Goal: Task Accomplishment & Management: Complete application form

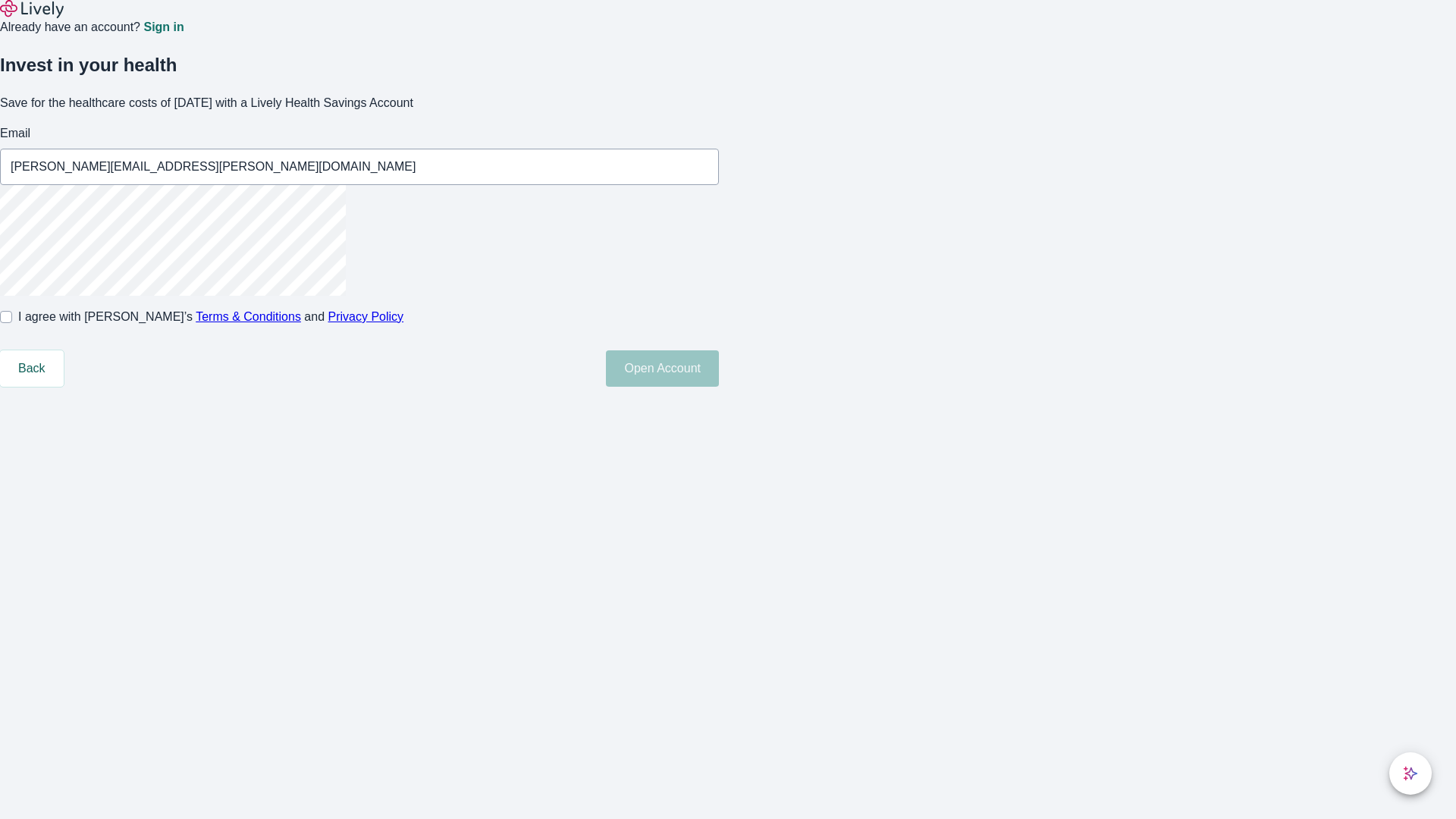
click at [12, 323] on input "I agree with Lively’s Terms & Conditions and Privacy Policy" at bounding box center [6, 317] width 12 height 12
checkbox input "true"
click at [719, 387] on button "Open Account" at bounding box center [662, 368] width 113 height 36
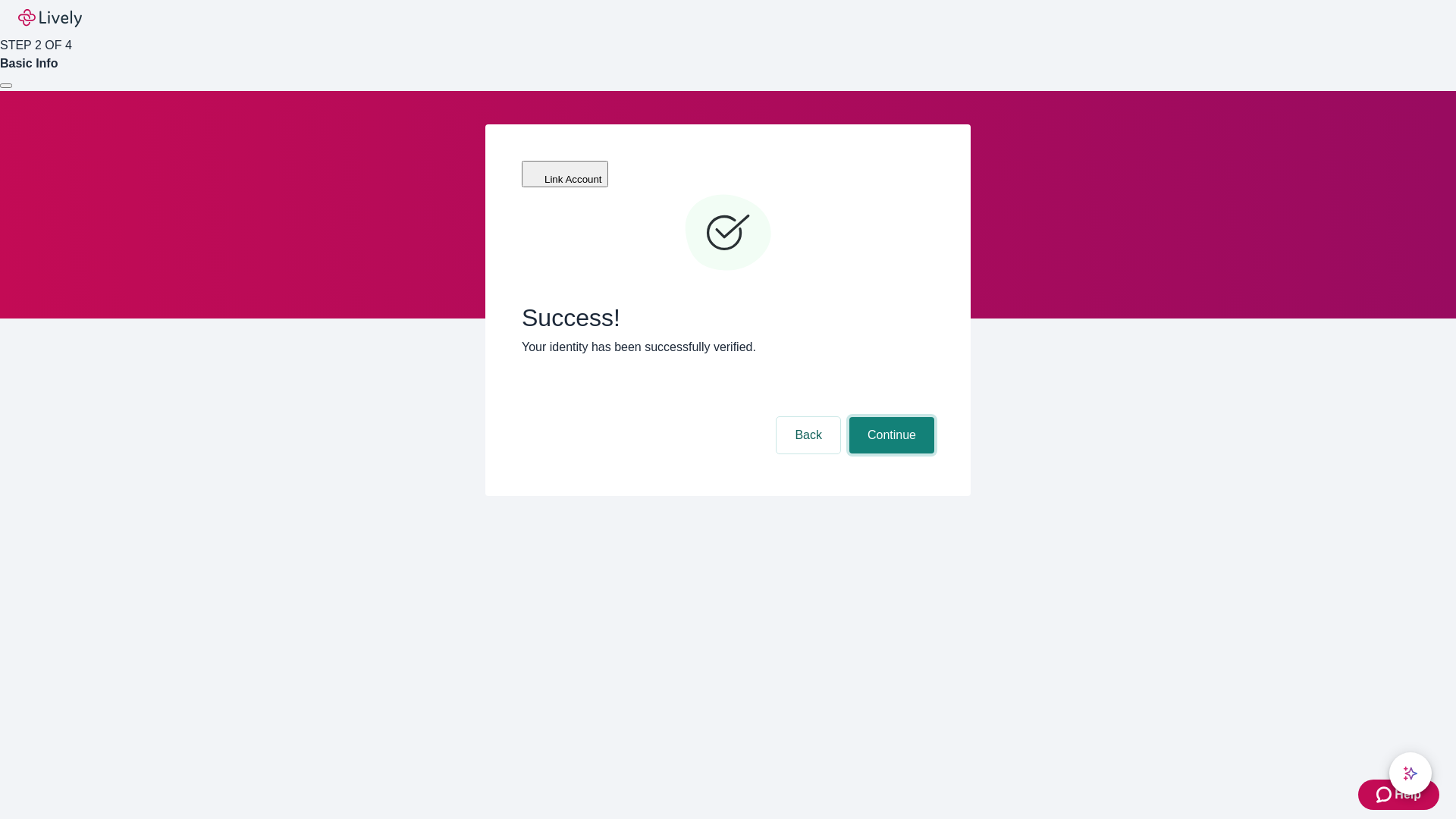
click at [889, 417] on button "Continue" at bounding box center [892, 435] width 85 height 36
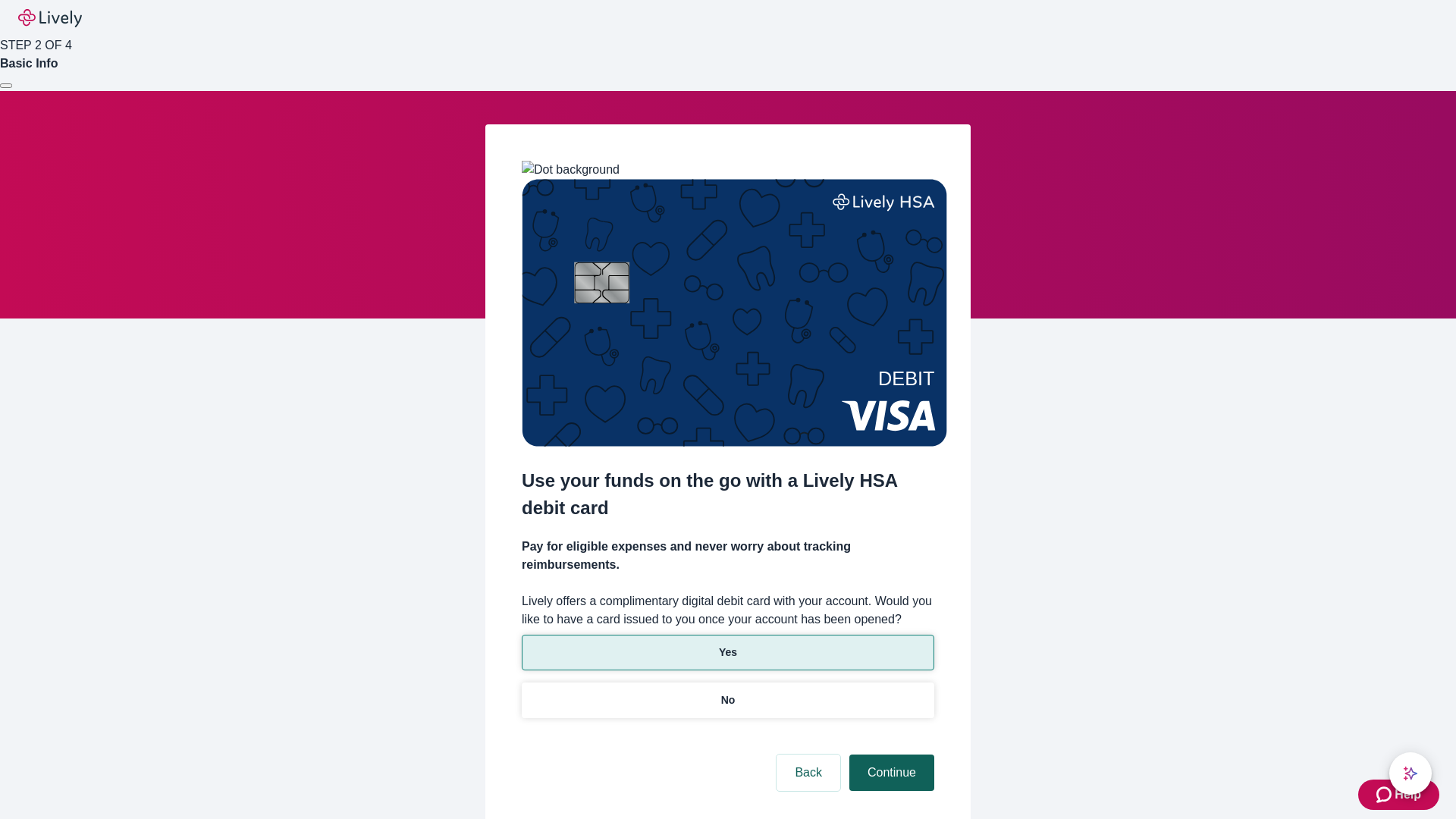
click at [728, 644] on p "Yes" at bounding box center [728, 652] width 18 height 16
click at [889, 754] on button "Continue" at bounding box center [892, 772] width 85 height 36
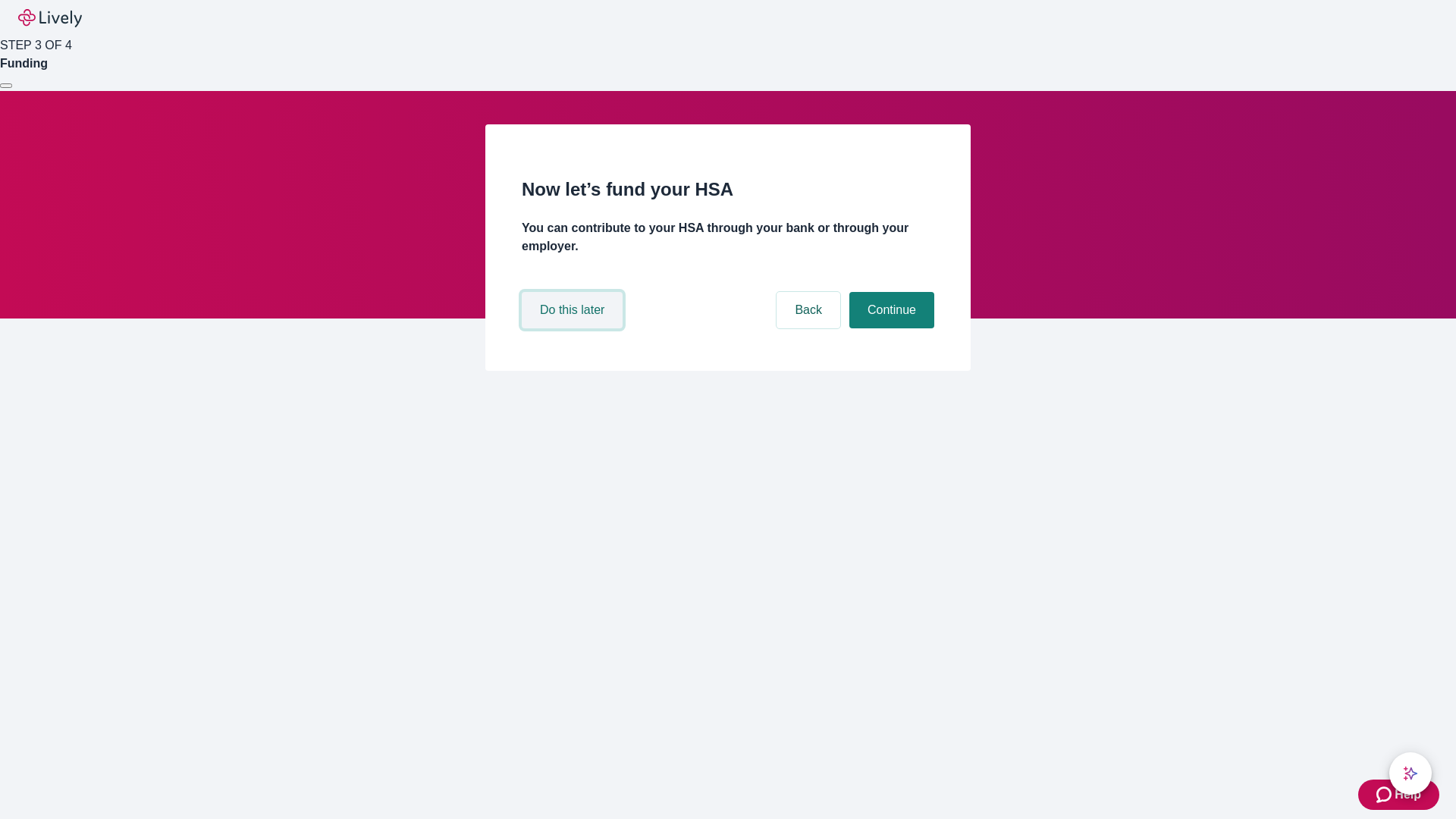
click at [574, 328] on button "Do this later" at bounding box center [572, 310] width 101 height 36
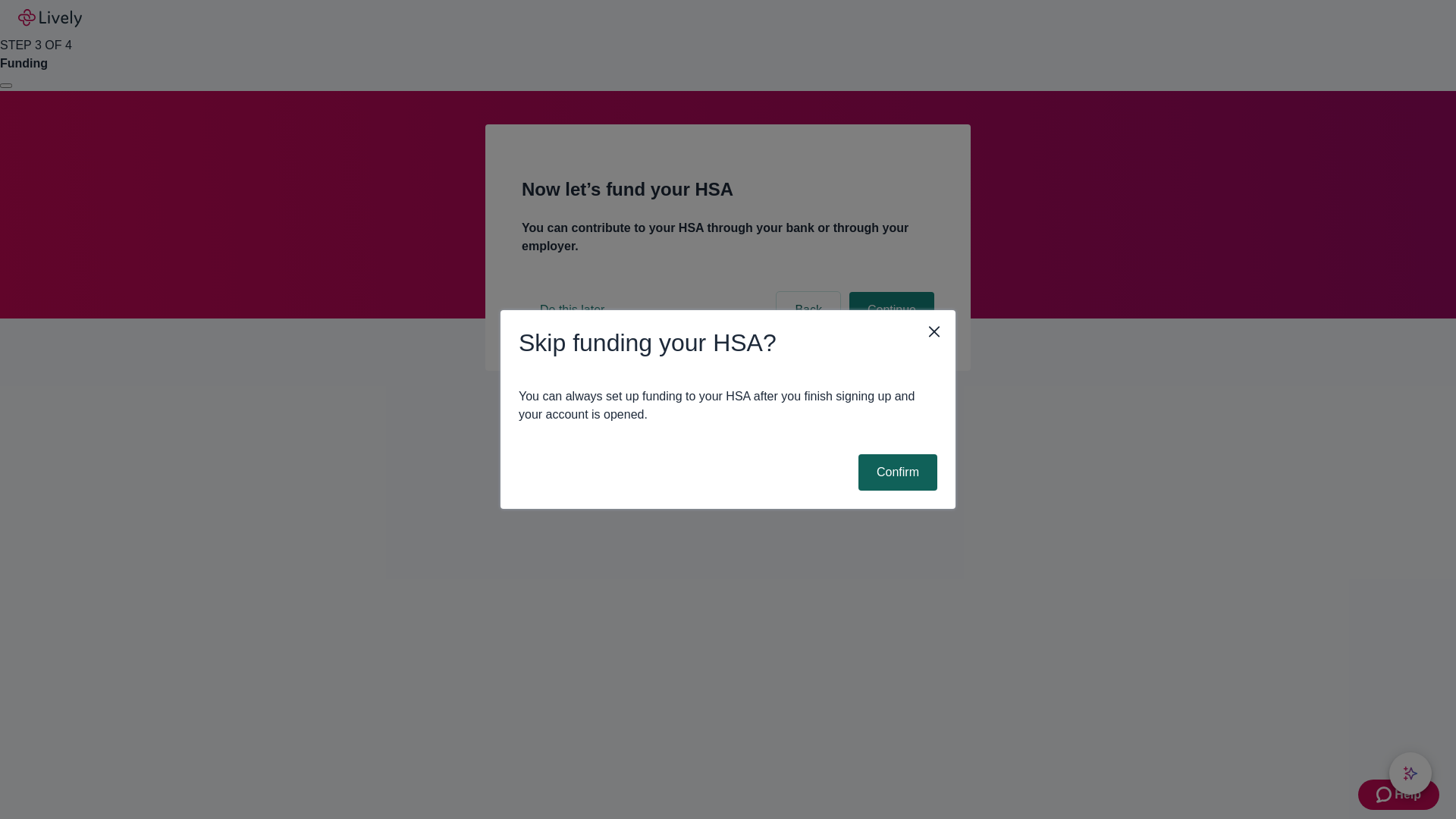
click at [895, 473] on button "Confirm" at bounding box center [897, 473] width 79 height 36
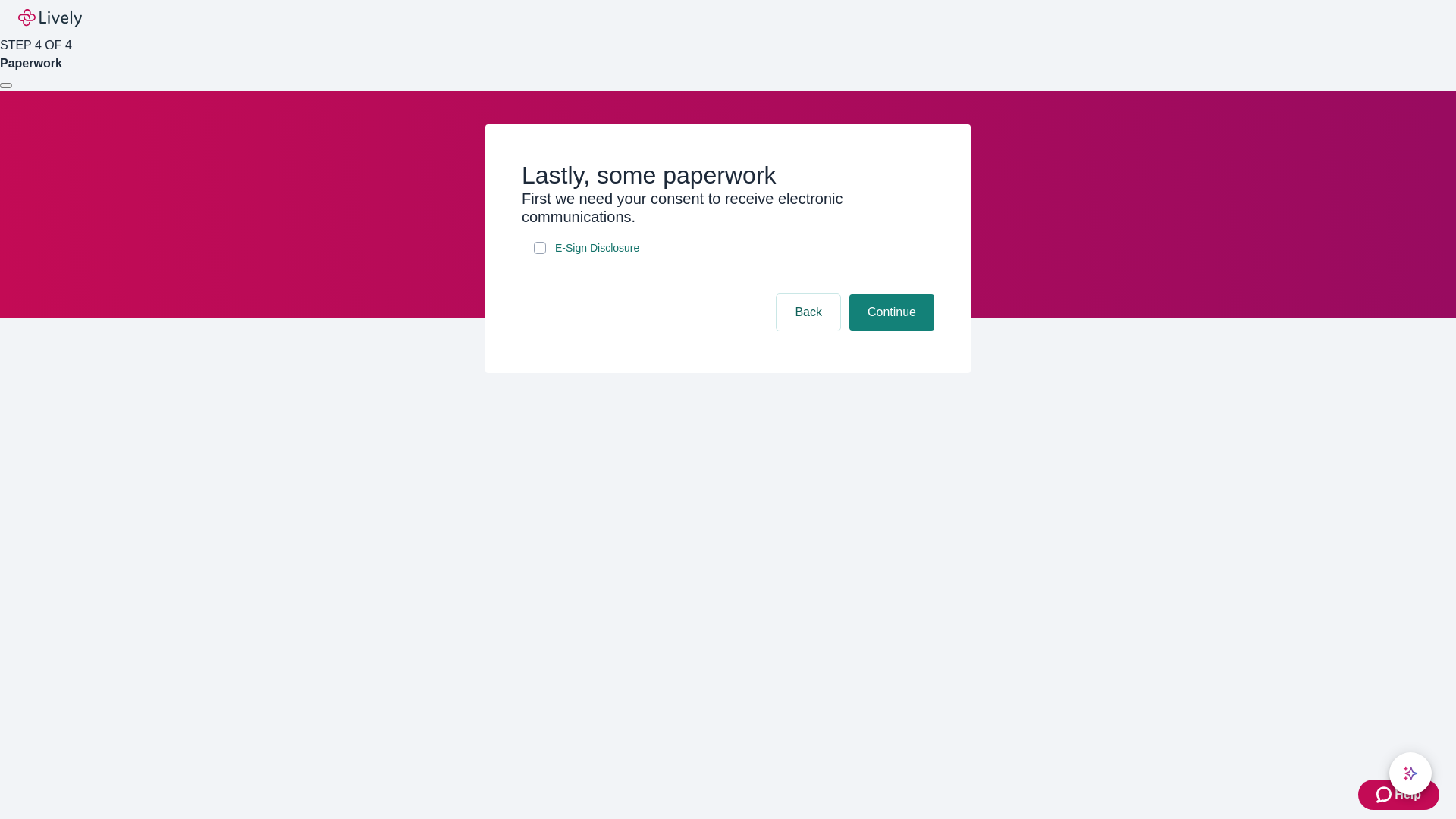
click at [540, 254] on input "E-Sign Disclosure" at bounding box center [540, 248] width 12 height 12
checkbox input "true"
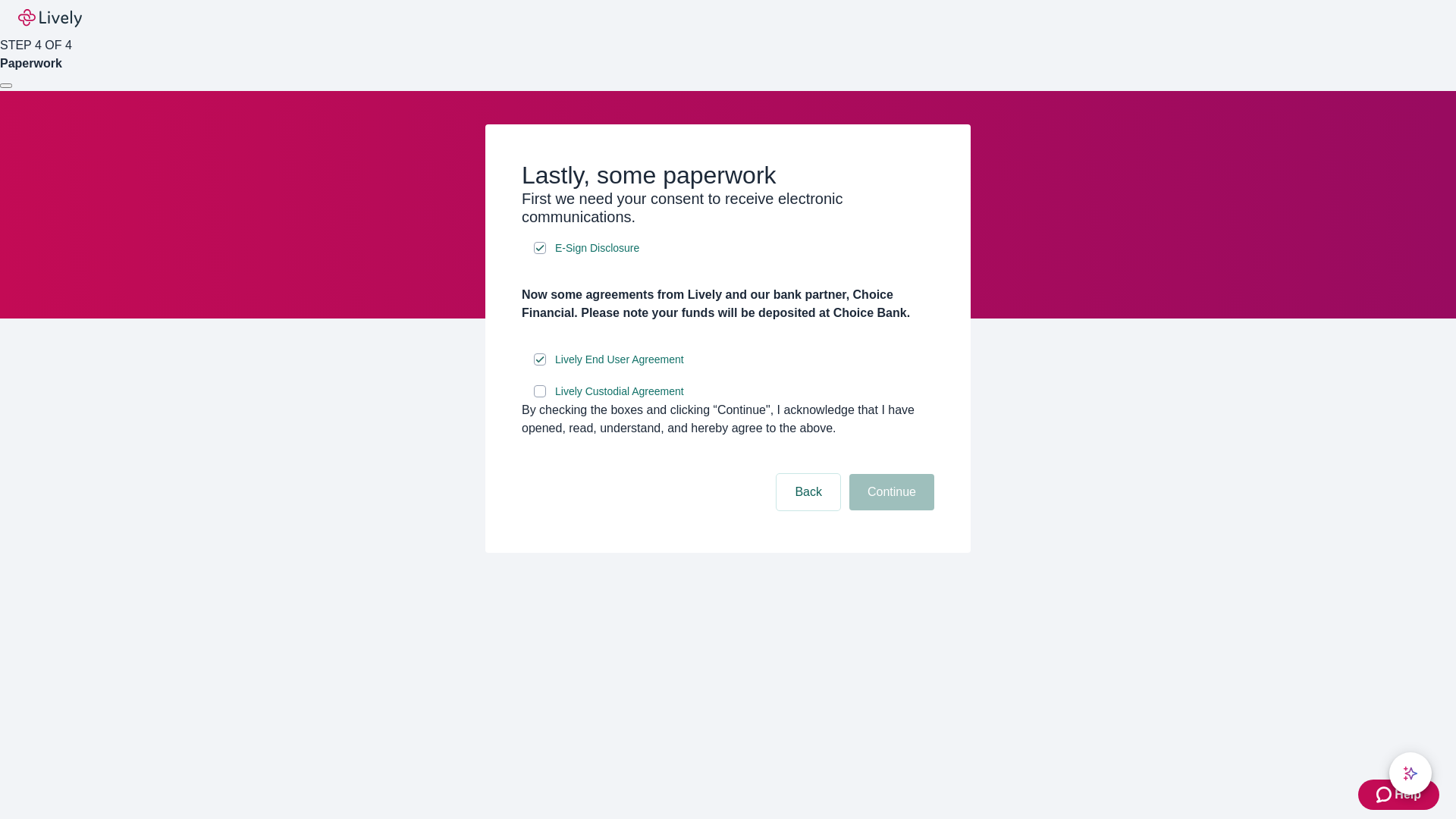
click at [540, 397] on input "Lively Custodial Agreement" at bounding box center [540, 391] width 12 height 12
checkbox input "true"
click at [889, 511] on button "Continue" at bounding box center [892, 492] width 85 height 36
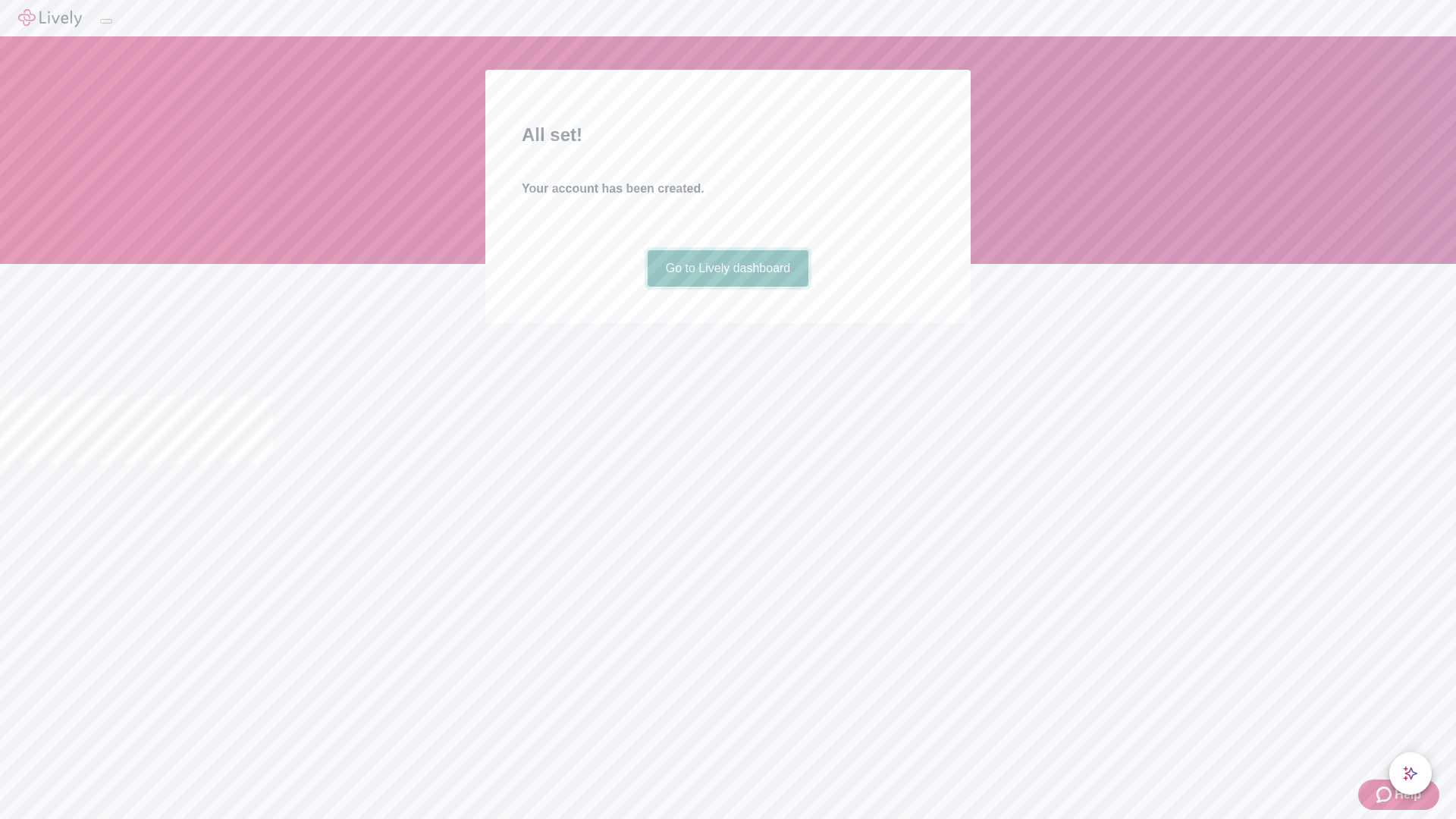
click at [728, 287] on link "Go to Lively dashboard" at bounding box center [728, 269] width 162 height 36
